Goal: Transaction & Acquisition: Subscribe to service/newsletter

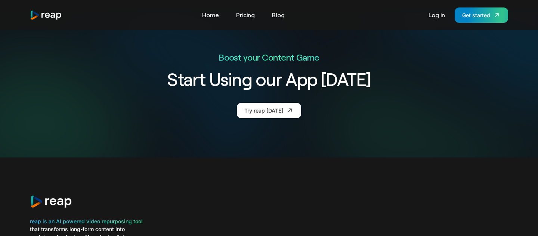
scroll to position [2864, 0]
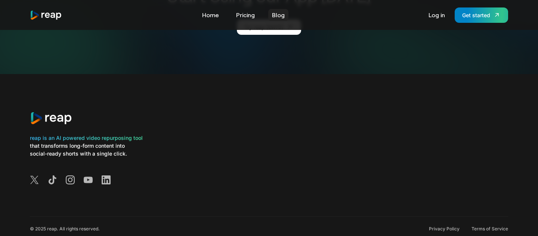
click at [277, 16] on link "Blog" at bounding box center [278, 15] width 20 height 12
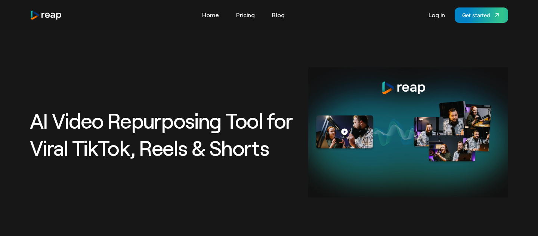
click at [53, 15] on img "home" at bounding box center [46, 15] width 32 height 10
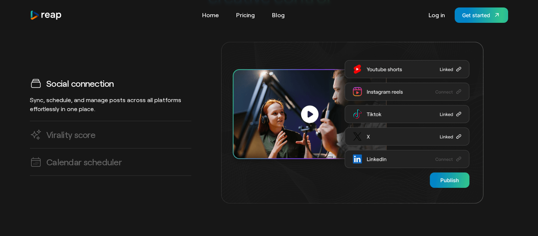
scroll to position [2122, 0]
click at [106, 121] on link "Virality score AI predicts high-impact clips, helping you create viral-ready co…" at bounding box center [110, 134] width 161 height 27
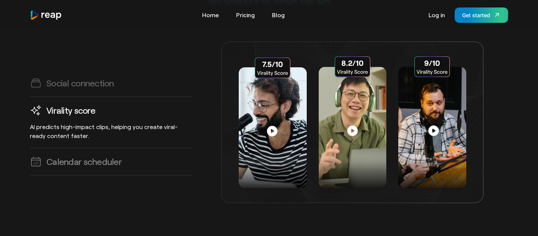
click at [107, 148] on link "Calendar scheduler Plan, organize, and automate your content publishing with mu…" at bounding box center [110, 161] width 161 height 27
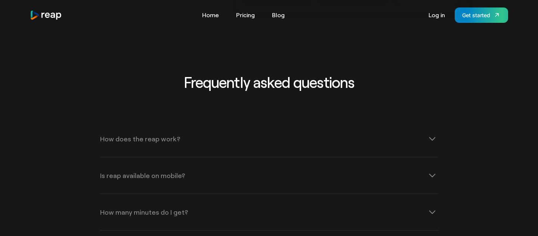
scroll to position [2299, 0]
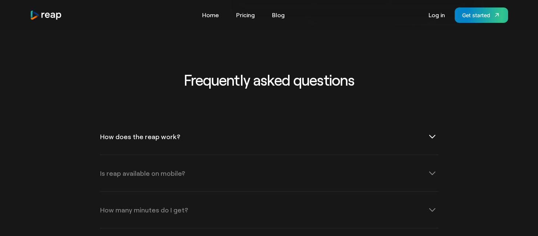
click at [114, 123] on div "How does the reap work?" at bounding box center [269, 136] width 338 height 36
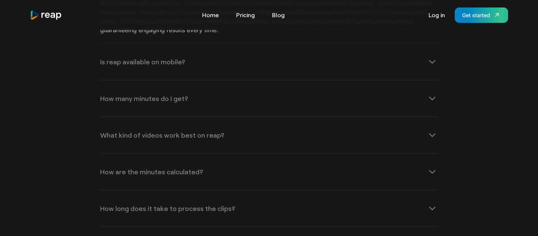
scroll to position [2481, 0]
click at [126, 59] on div "Is reap available on mobile?" at bounding box center [142, 62] width 85 height 7
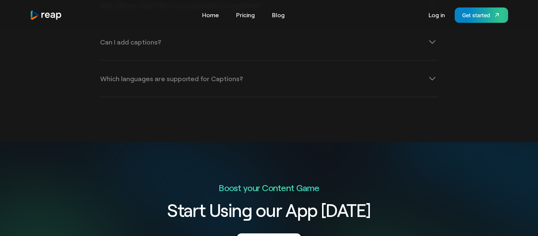
scroll to position [2759, 0]
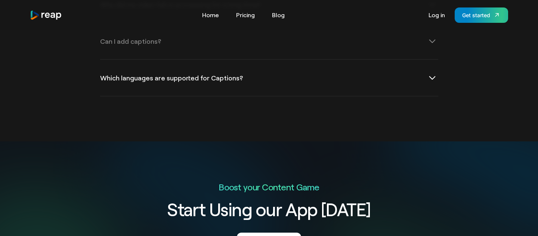
click at [129, 74] on div "Which languages are supported for Captions?" at bounding box center [171, 77] width 143 height 7
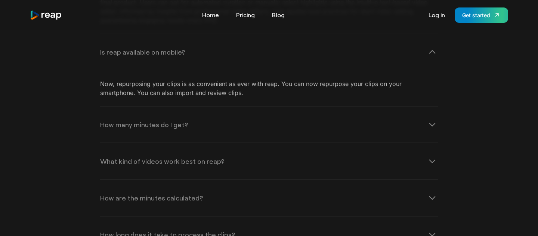
scroll to position [2494, 0]
click at [471, 17] on div "Get started" at bounding box center [476, 15] width 28 height 8
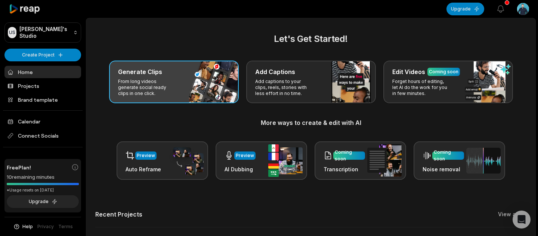
click at [173, 98] on div "Generate Clips From long videos generate social ready clips in one click." at bounding box center [174, 82] width 130 height 43
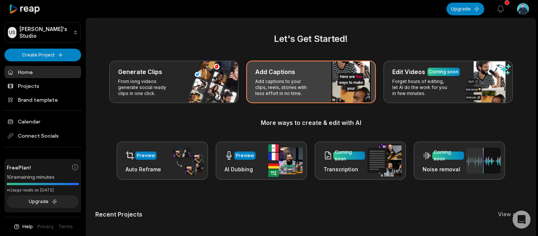
click at [282, 96] on p "Add captions to your clips, reels, stories with less effort in no time." at bounding box center [284, 87] width 58 height 18
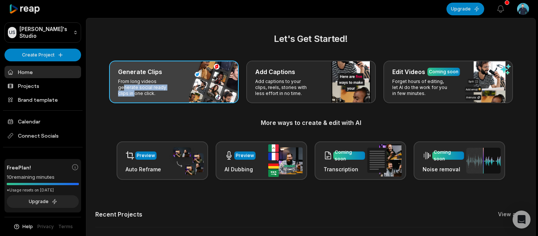
click at [161, 84] on p "From long videos generate social ready clips in one click." at bounding box center [147, 87] width 58 height 18
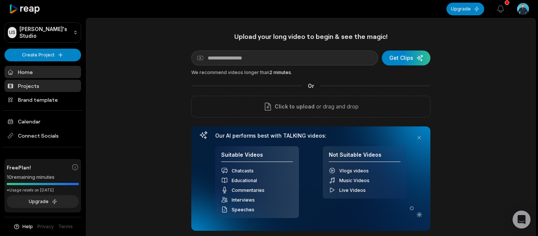
click at [51, 86] on link "Projects" at bounding box center [42, 86] width 77 height 12
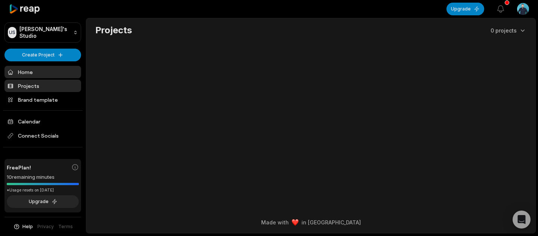
click at [55, 77] on link "Home" at bounding box center [42, 72] width 77 height 12
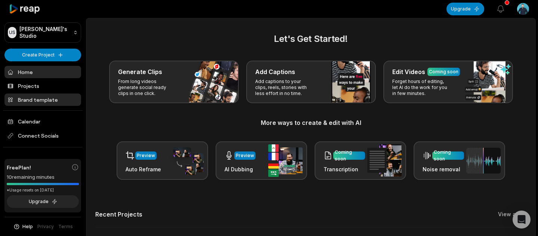
click at [55, 99] on link "Brand template" at bounding box center [42, 99] width 77 height 12
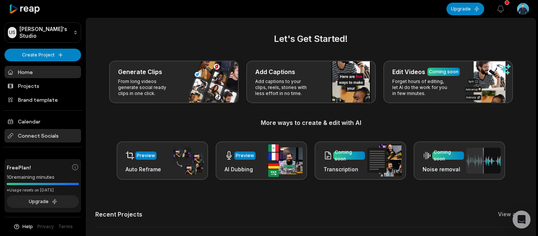
click at [50, 138] on span "Connect Socials" at bounding box center [42, 135] width 77 height 13
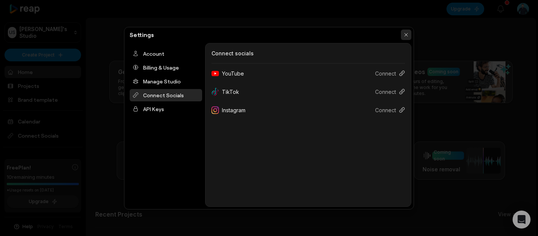
click at [411, 37] on button "button" at bounding box center [406, 35] width 10 height 10
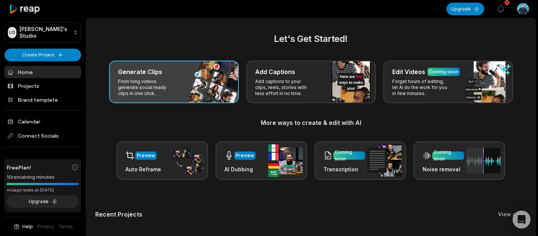
click at [203, 92] on div "Generate Clips From long videos generate social ready clips in one click." at bounding box center [174, 82] width 130 height 43
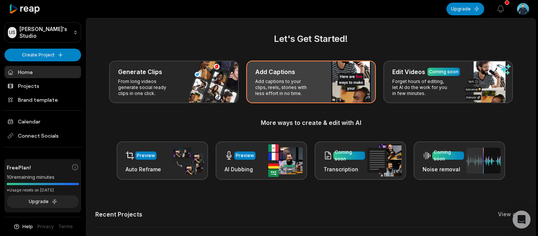
click at [321, 99] on div "Add Captions Add captions to your clips, reels, stories with less effort in no …" at bounding box center [311, 82] width 130 height 43
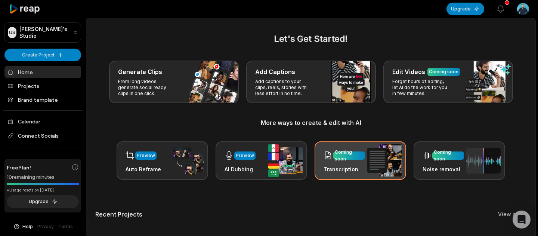
scroll to position [39, 0]
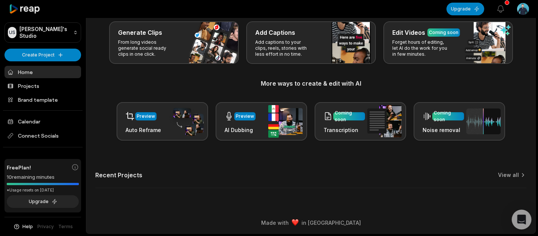
click at [520, 220] on icon "Open Intercom Messenger" at bounding box center [521, 220] width 9 height 10
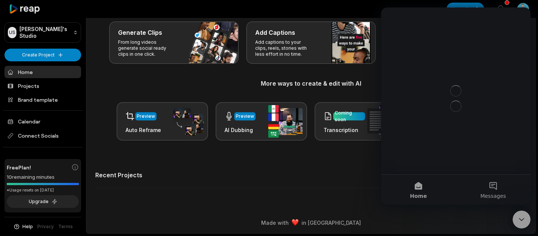
scroll to position [0, 0]
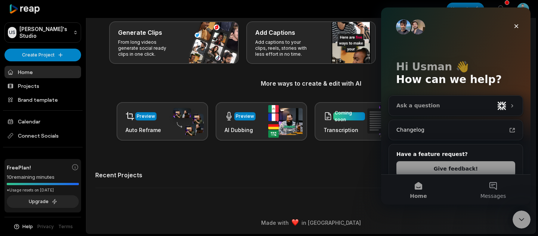
click at [475, 105] on div "Ask a question" at bounding box center [445, 106] width 98 height 8
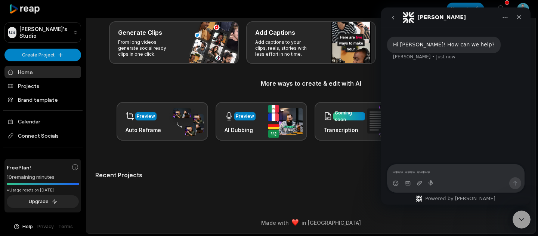
click at [394, 19] on icon "go back" at bounding box center [393, 18] width 6 height 6
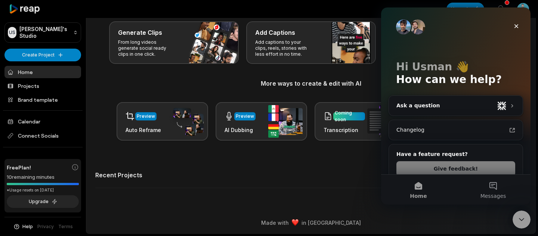
click at [443, 170] on button "Give feedback!" at bounding box center [455, 168] width 119 height 15
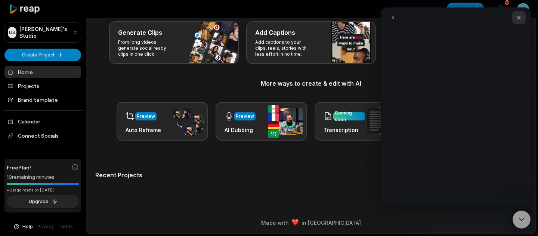
click at [521, 17] on icon "Close" at bounding box center [519, 18] width 6 height 6
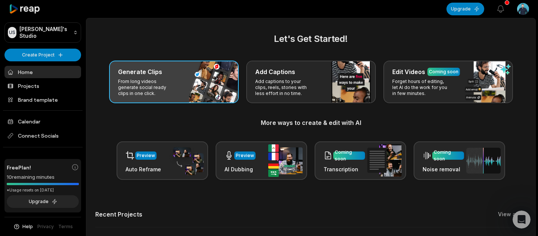
click at [184, 90] on div "Generate Clips From long videos generate social ready clips in one click." at bounding box center [174, 82] width 130 height 43
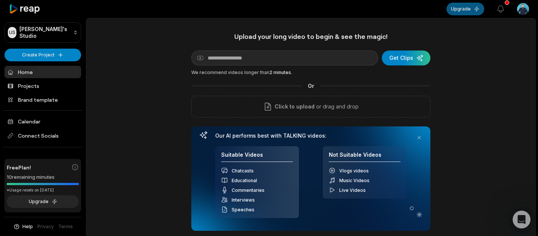
click at [469, 9] on button "Upgrade" at bounding box center [466, 9] width 38 height 13
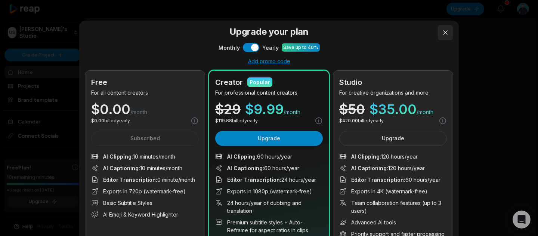
click at [447, 30] on button at bounding box center [445, 32] width 15 height 15
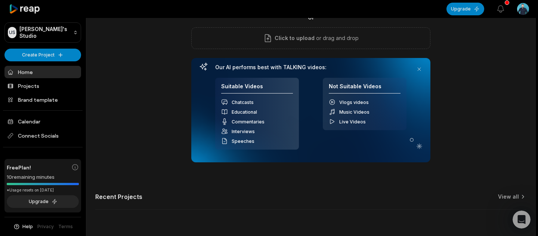
scroll to position [90, 0]
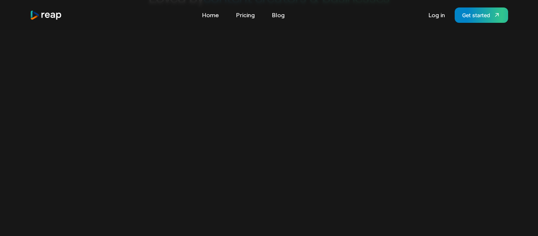
scroll to position [422, 0]
click at [248, 19] on link "Pricing" at bounding box center [245, 15] width 26 height 12
